Goal: Check status: Check status

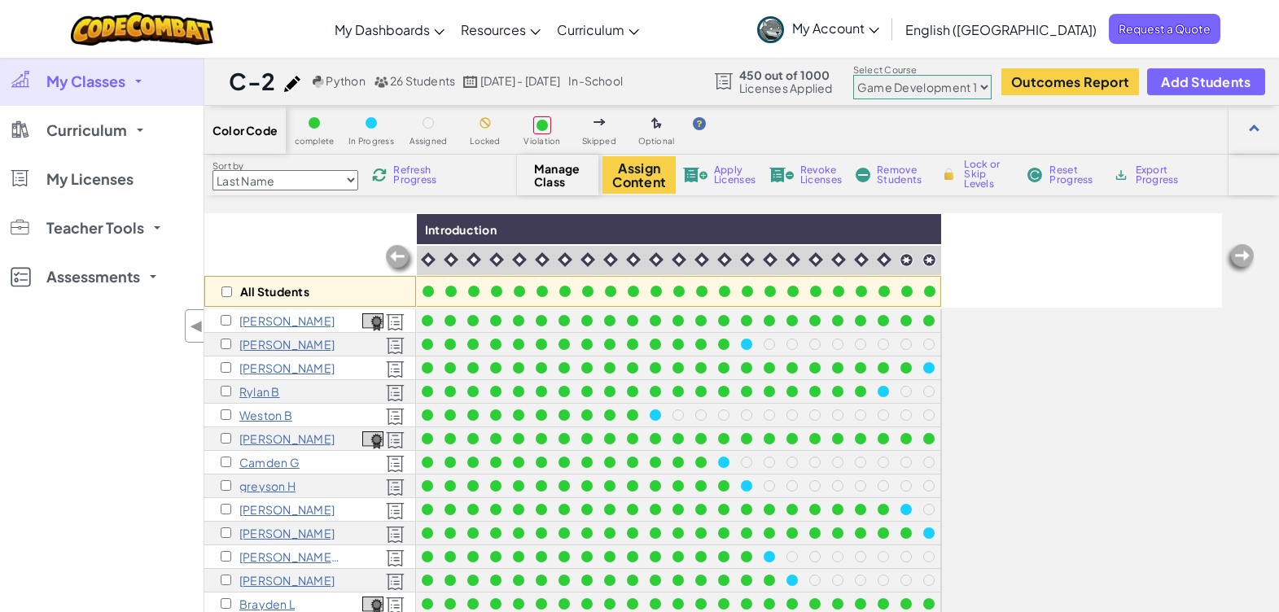
select select "5789587aad86a6efb573701e"
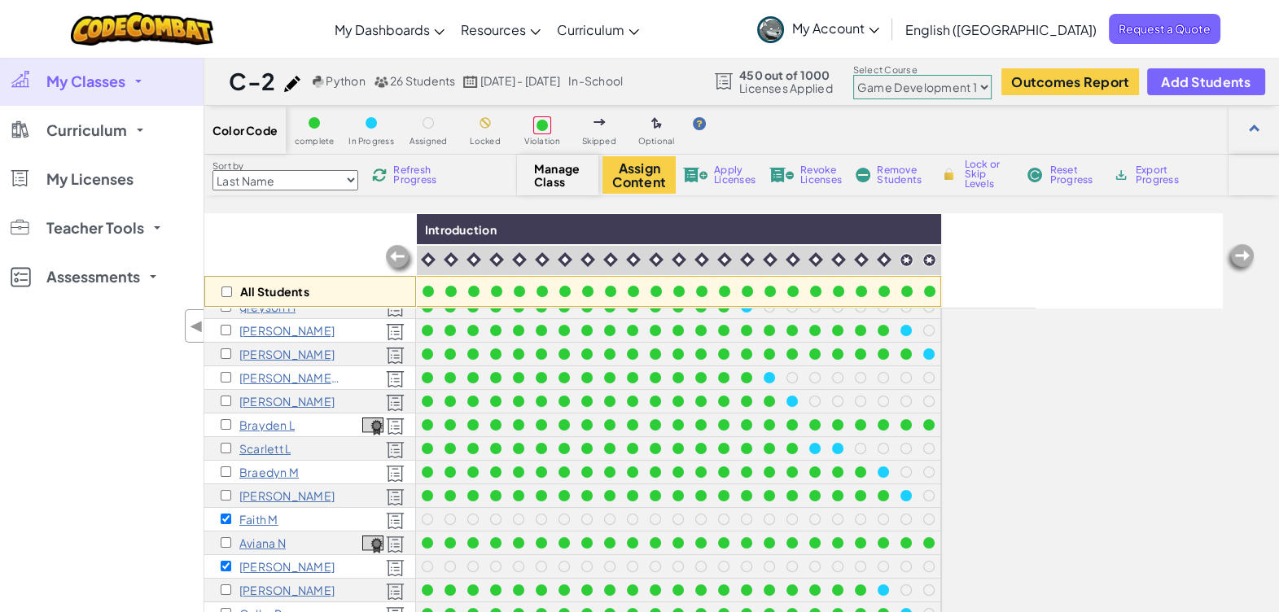
click at [118, 82] on span "My Classes" at bounding box center [85, 81] width 79 height 15
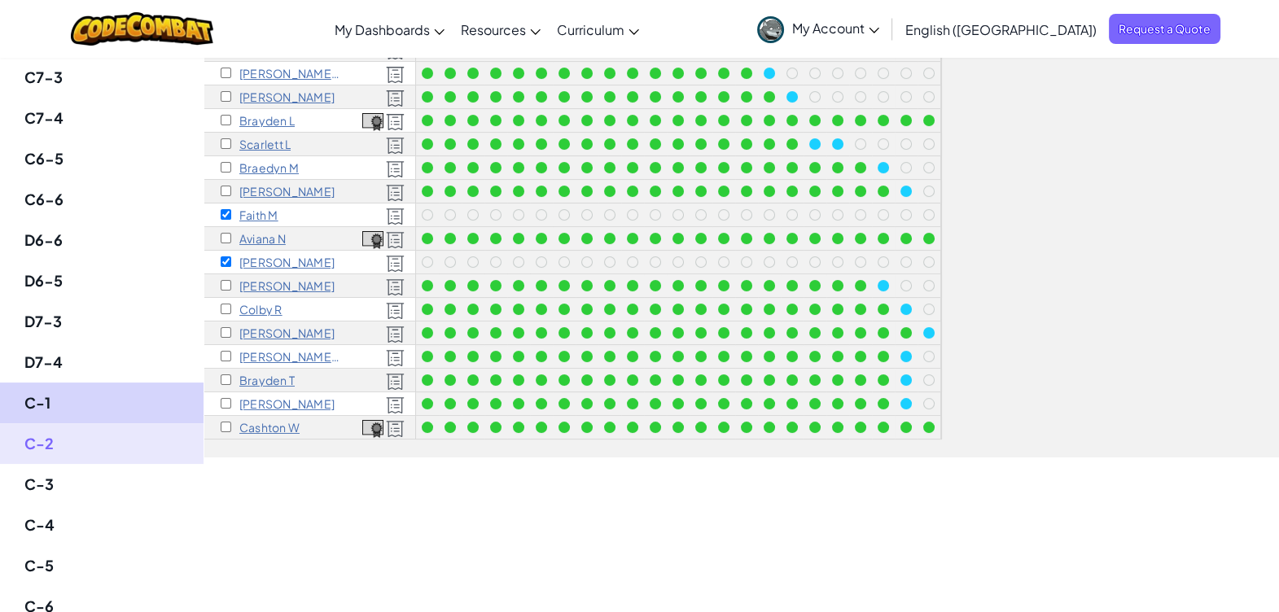
scroll to position [305, 0]
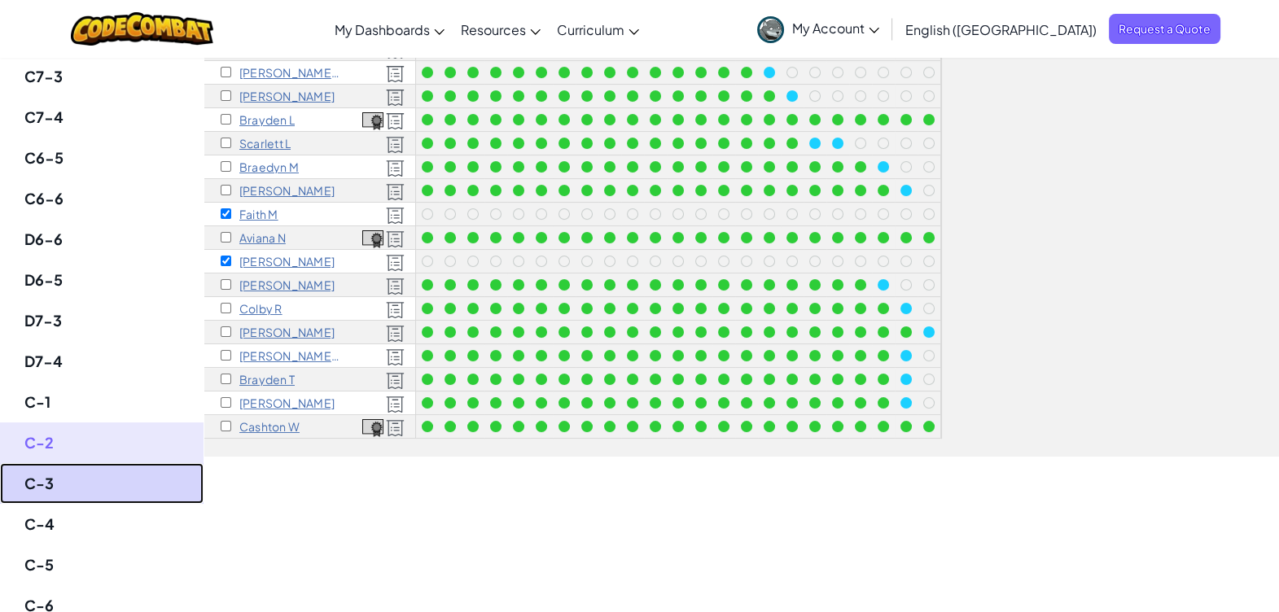
click at [57, 476] on link "C-3" at bounding box center [102, 483] width 204 height 41
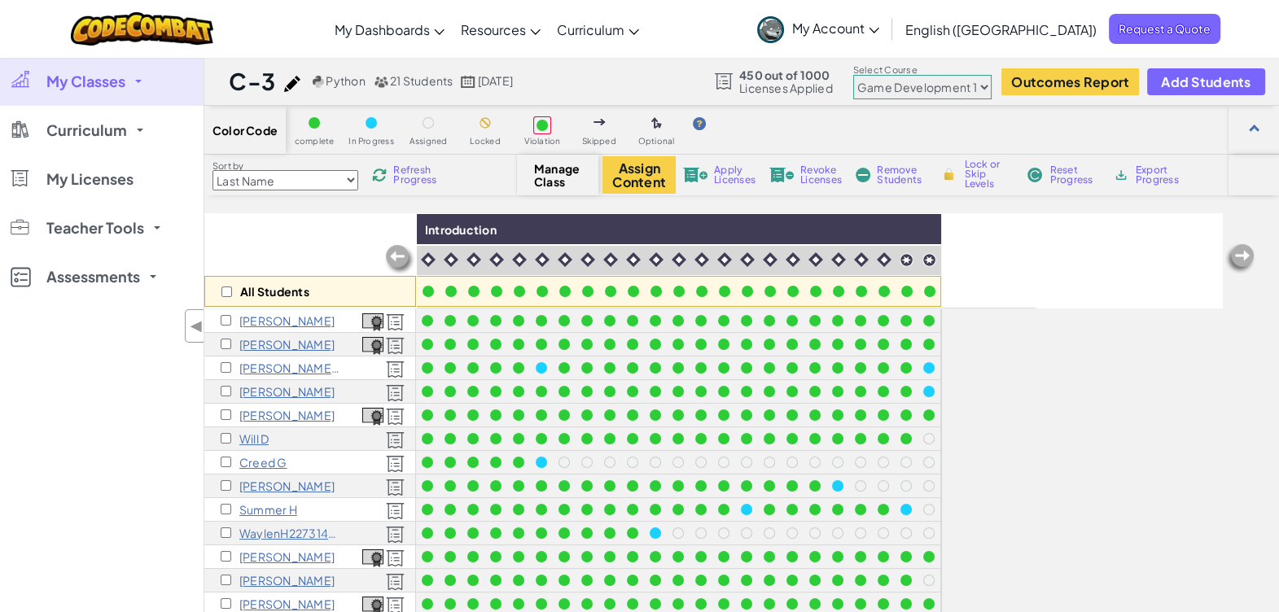
click at [957, 81] on select "Junior Introduction to Computer Science Game Development 1 Web Development 1 Co…" at bounding box center [922, 87] width 138 height 24
click at [854, 75] on select "Junior Introduction to Computer Science Game Development 1 Web Development 1 Co…" at bounding box center [922, 87] width 138 height 24
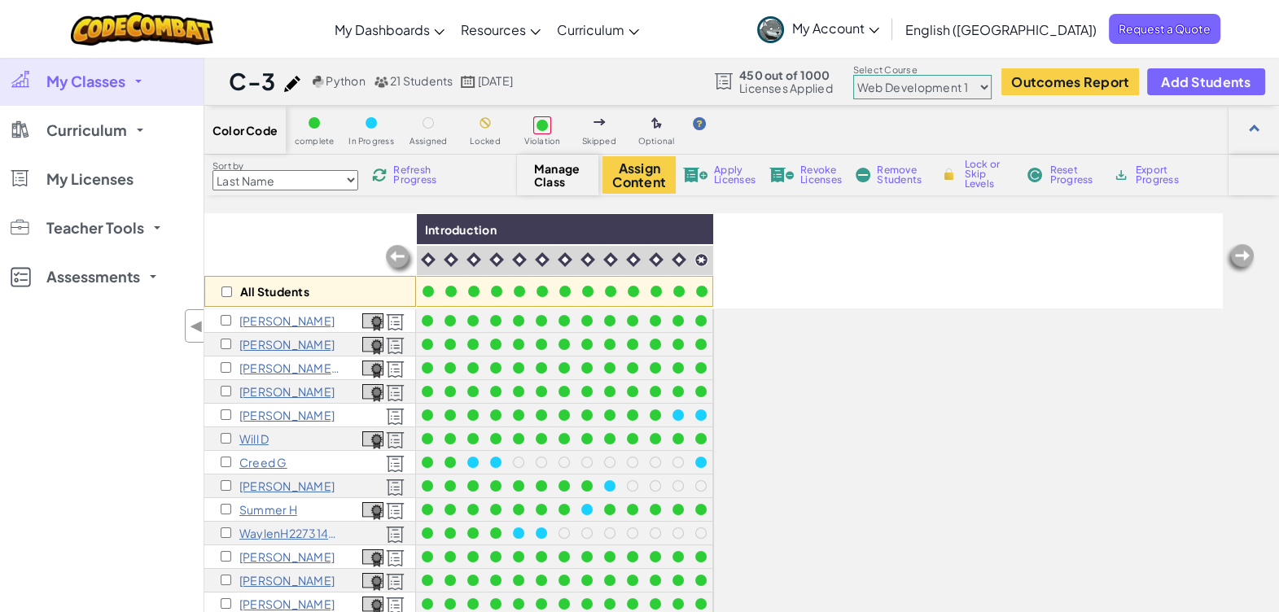
click at [964, 90] on select "Junior Introduction to Computer Science Game Development 1 Web Development 1 Co…" at bounding box center [922, 87] width 138 height 24
select select "5789587aad86a6efb573701e"
click at [854, 75] on select "Junior Introduction to Computer Science Game Development 1 Web Development 1 Co…" at bounding box center [922, 87] width 138 height 24
